Goal: Check status: Check status

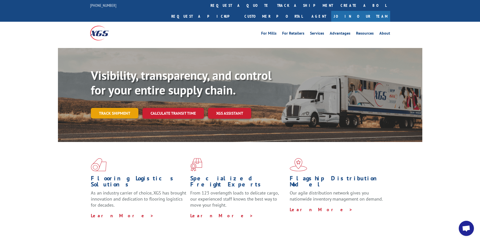
click at [109, 108] on link "Track shipment" at bounding box center [115, 113] width 48 height 11
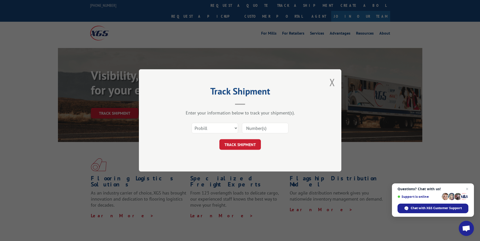
click at [256, 130] on input at bounding box center [265, 128] width 47 height 11
paste input "14600877"
type input "14600877"
click at [236, 130] on select "Select category... Probill BOL PO" at bounding box center [215, 128] width 47 height 11
select select "bol"
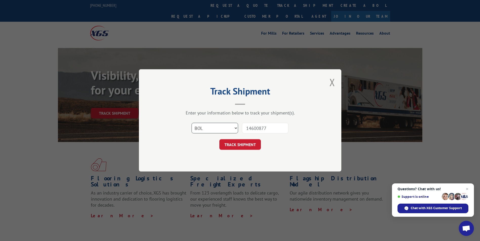
click at [192, 123] on select "Select category... Probill BOL PO" at bounding box center [215, 128] width 47 height 11
click at [235, 146] on button "TRACK SHIPMENT" at bounding box center [239, 145] width 41 height 11
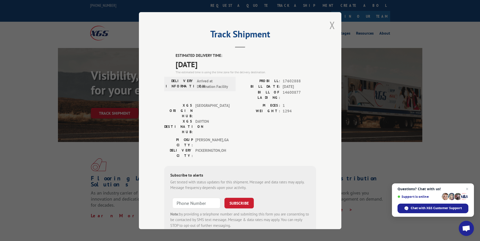
click at [331, 28] on button "Close modal" at bounding box center [332, 24] width 6 height 13
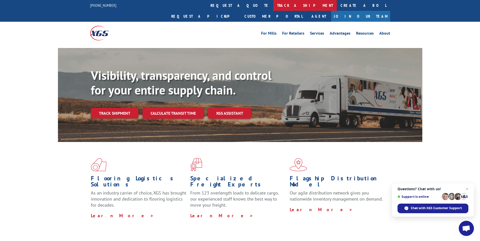
click at [273, 6] on link "track a shipment" at bounding box center [305, 5] width 64 height 11
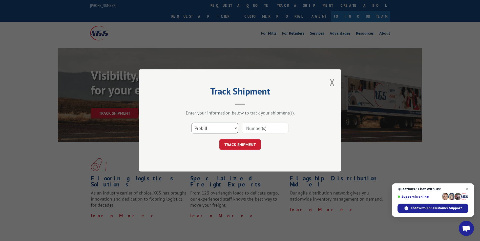
click at [233, 130] on select "Select category... Probill BOL PO" at bounding box center [215, 128] width 47 height 11
select select "bol"
click at [192, 123] on select "Select category... Probill BOL PO" at bounding box center [215, 128] width 47 height 11
click at [257, 129] on input at bounding box center [265, 128] width 47 height 11
paste input "14600961"
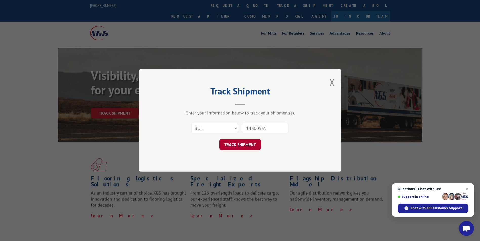
type input "14600961"
click at [242, 145] on button "TRACK SHIPMENT" at bounding box center [239, 145] width 41 height 11
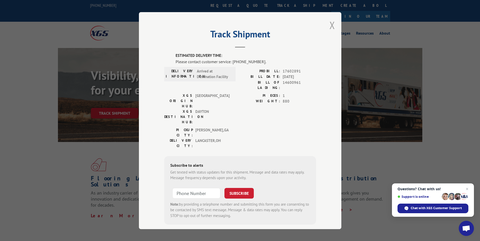
click at [329, 28] on button "Close modal" at bounding box center [332, 24] width 6 height 13
